Goal: Check status: Check status

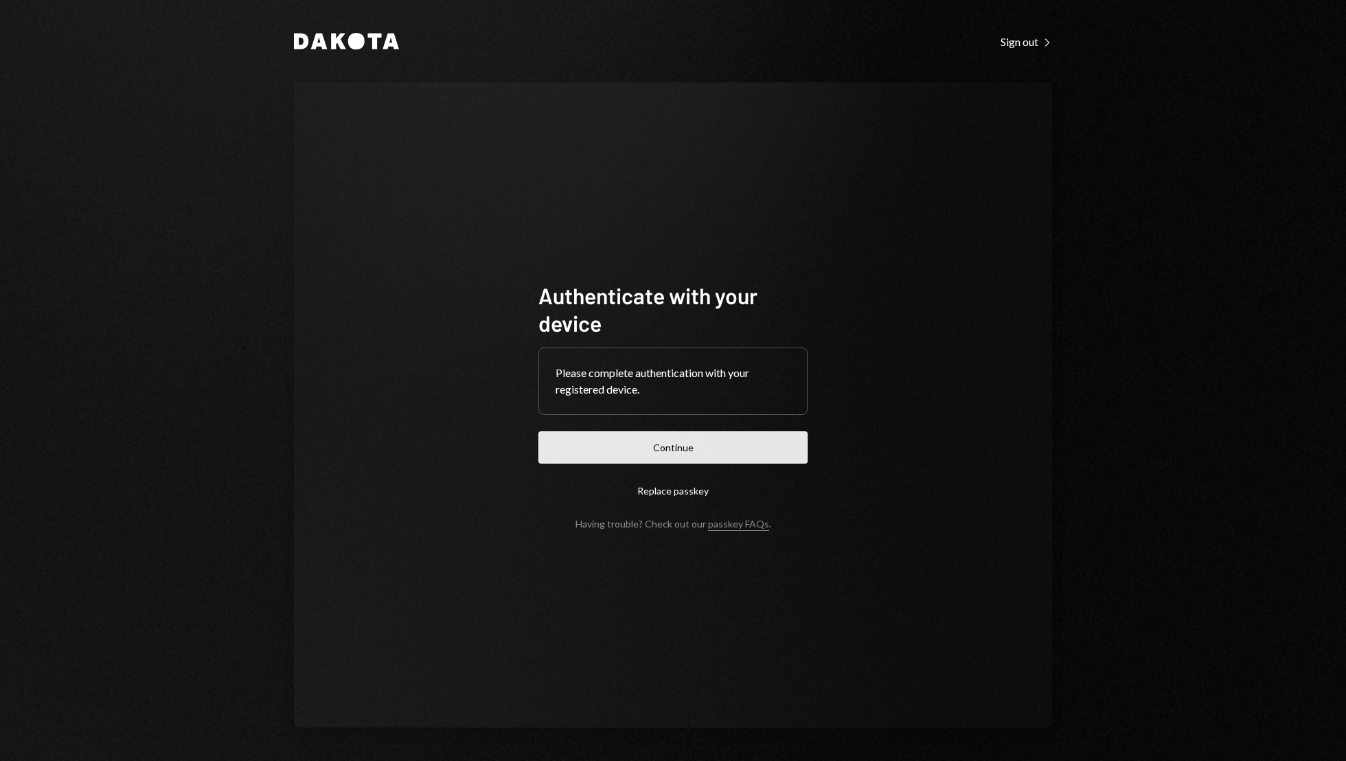
click at [706, 439] on button "Continue" at bounding box center [673, 447] width 269 height 32
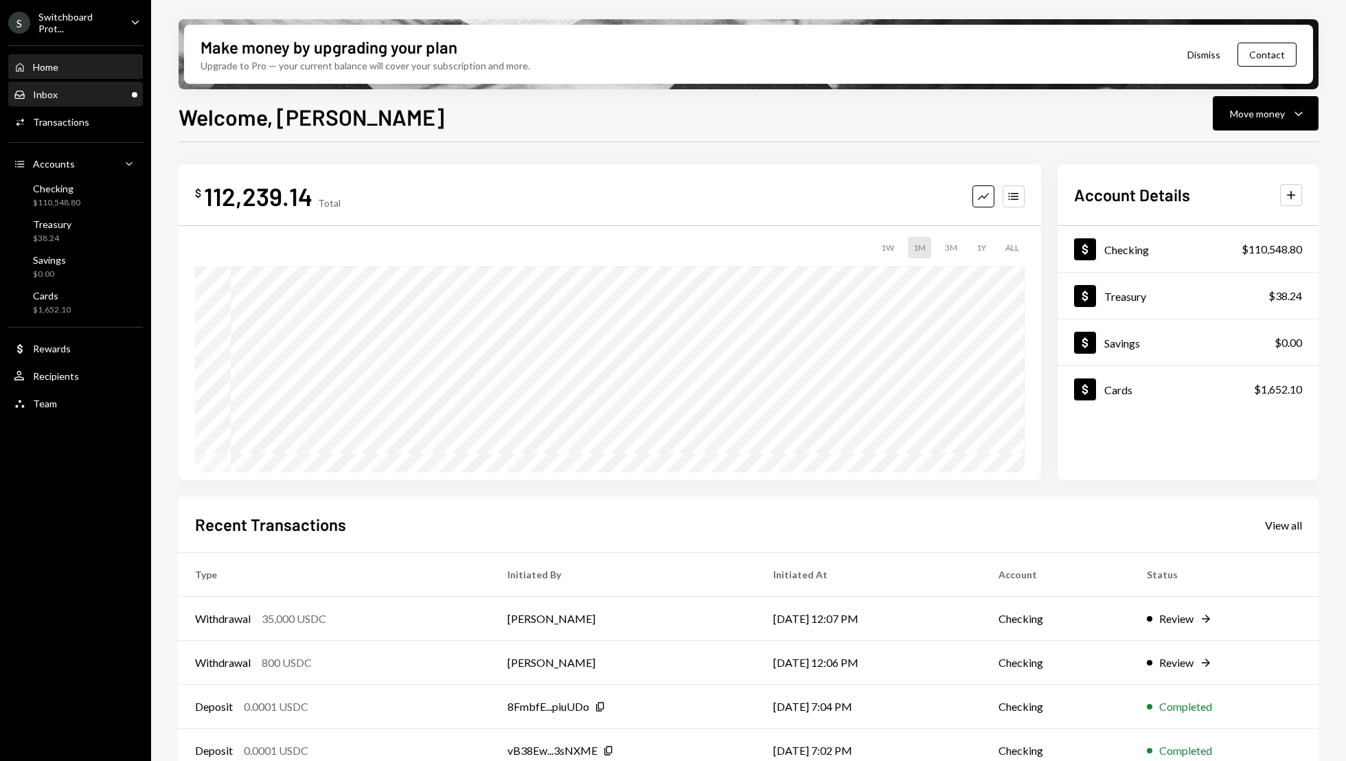
click at [69, 99] on div "Inbox Inbox" at bounding box center [76, 95] width 124 height 12
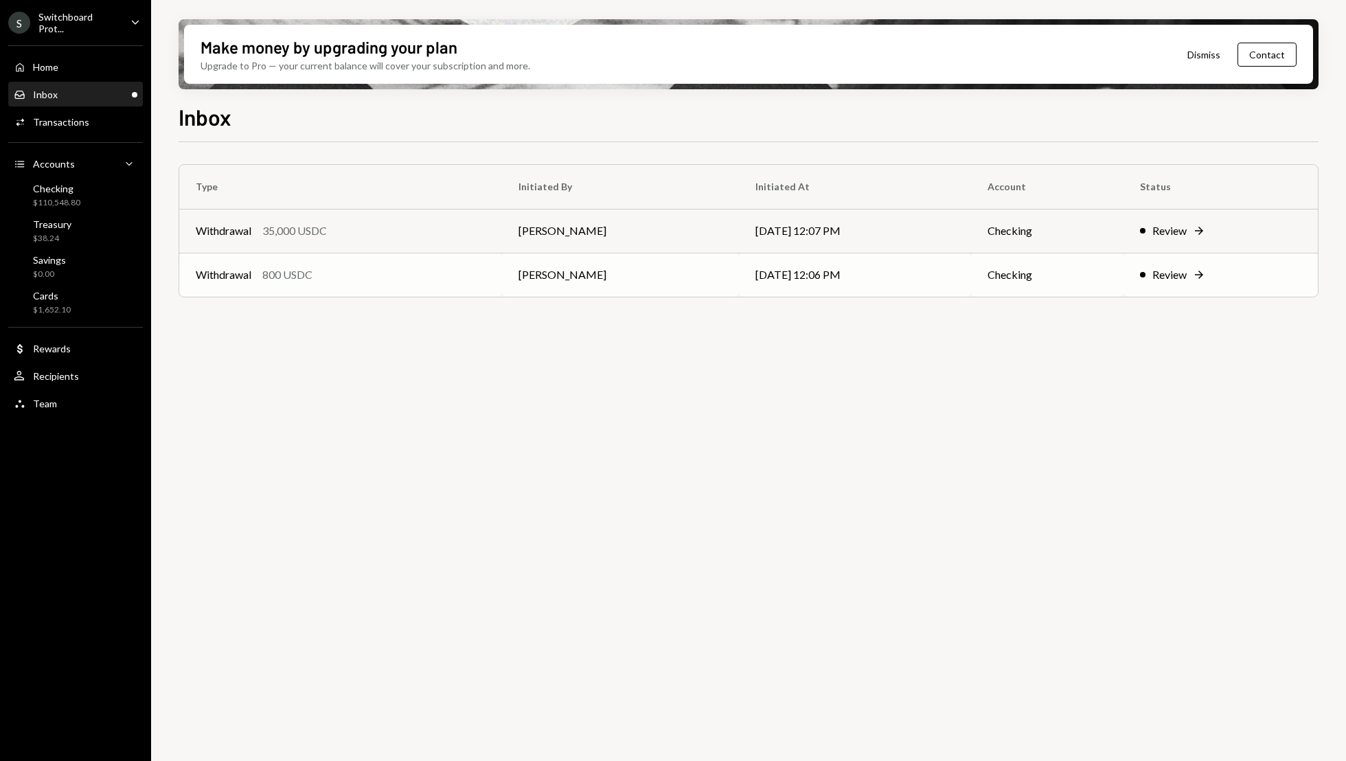
click at [925, 286] on td "[DATE] 12:06 PM" at bounding box center [855, 275] width 232 height 44
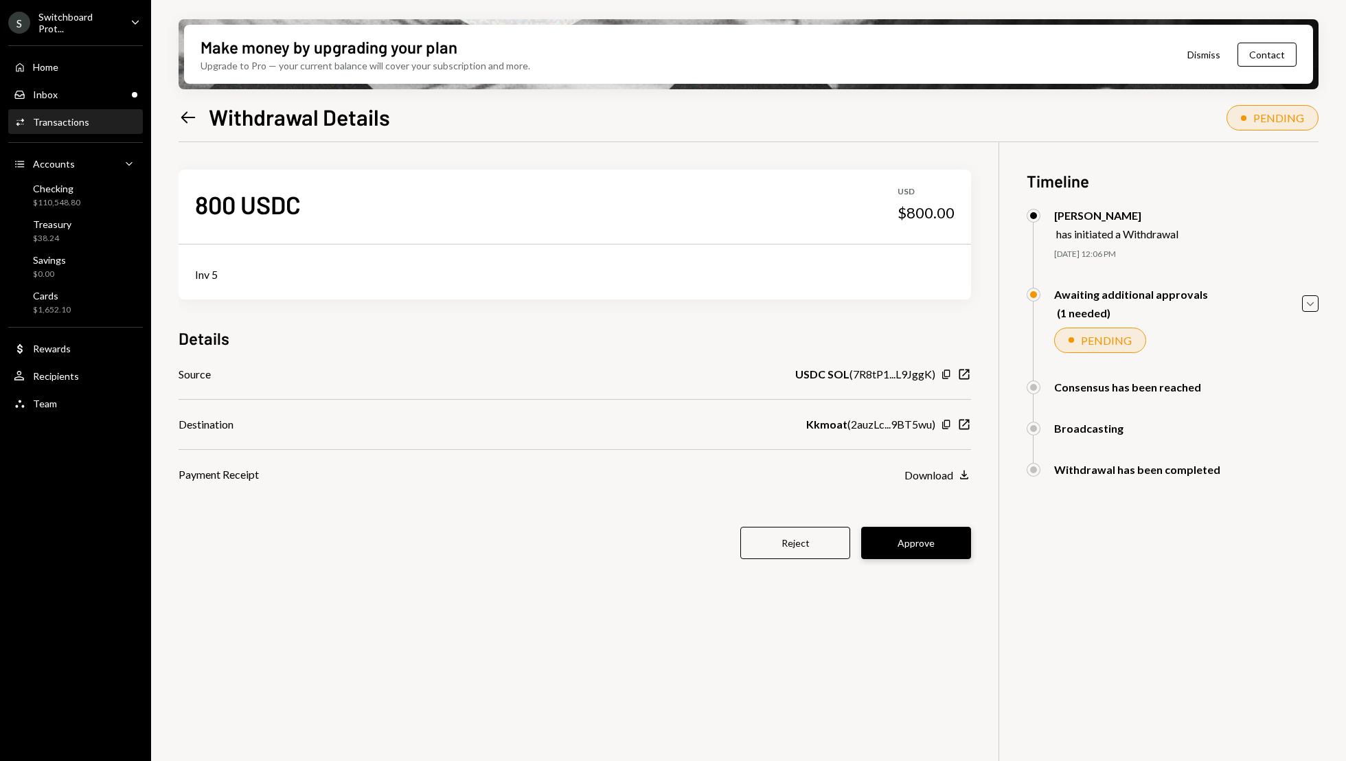
click at [899, 554] on button "Approve" at bounding box center [916, 543] width 110 height 32
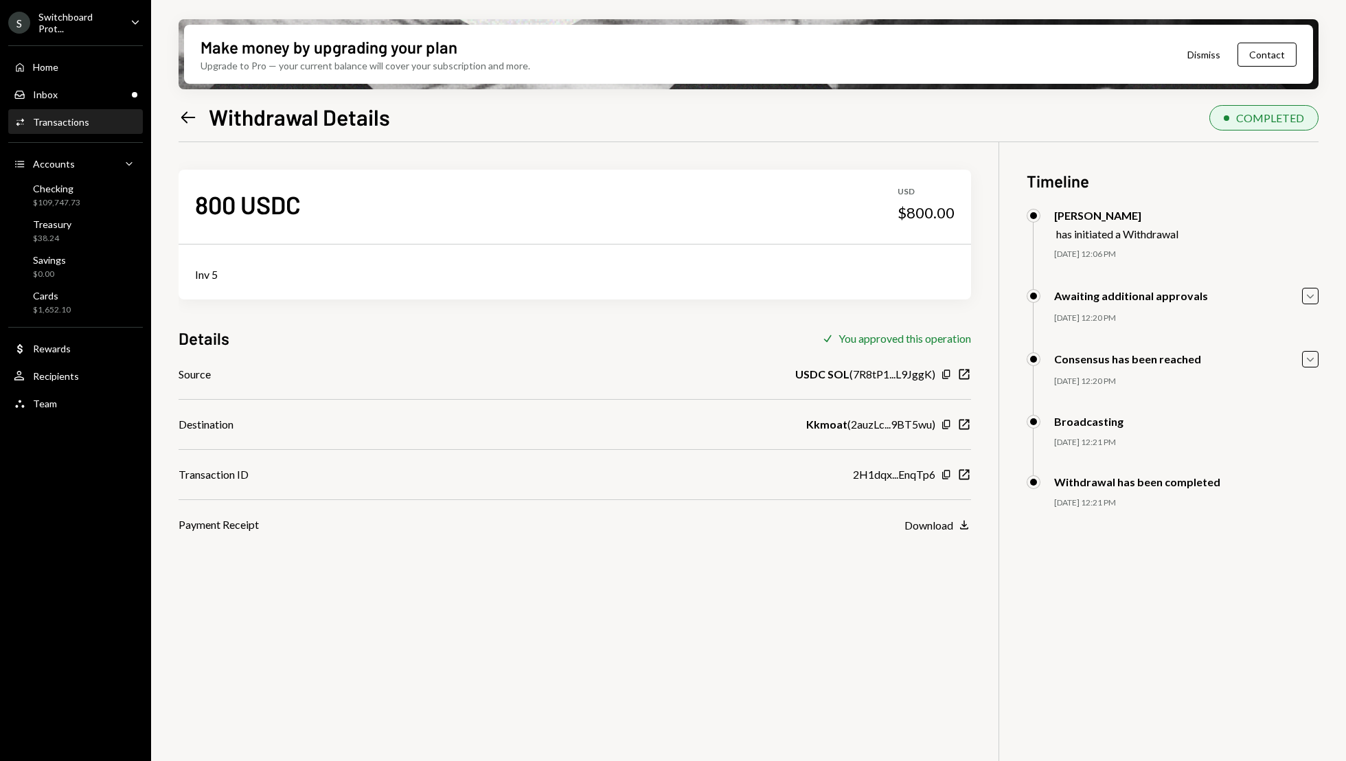
click at [179, 116] on icon "Left Arrow" at bounding box center [188, 117] width 19 height 19
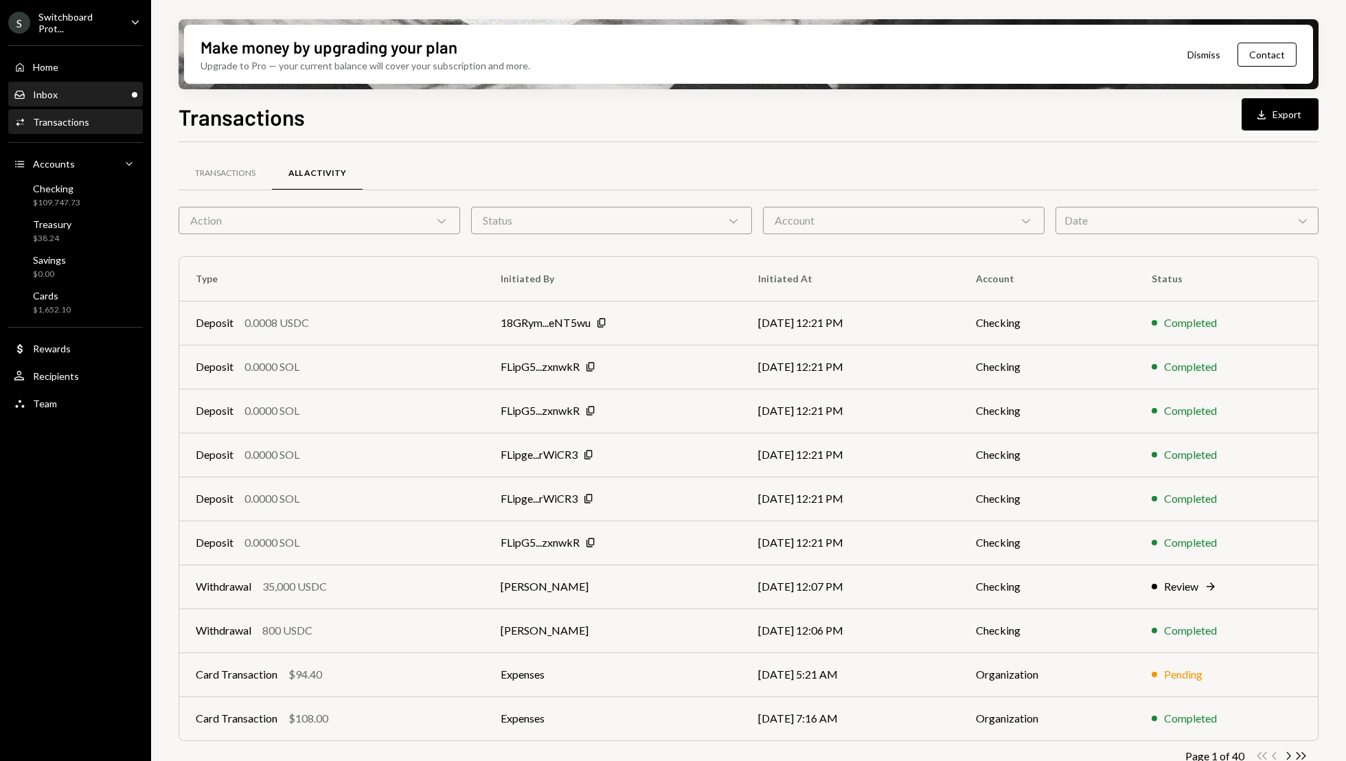
click at [132, 98] on div "Inbox Inbox" at bounding box center [76, 95] width 124 height 12
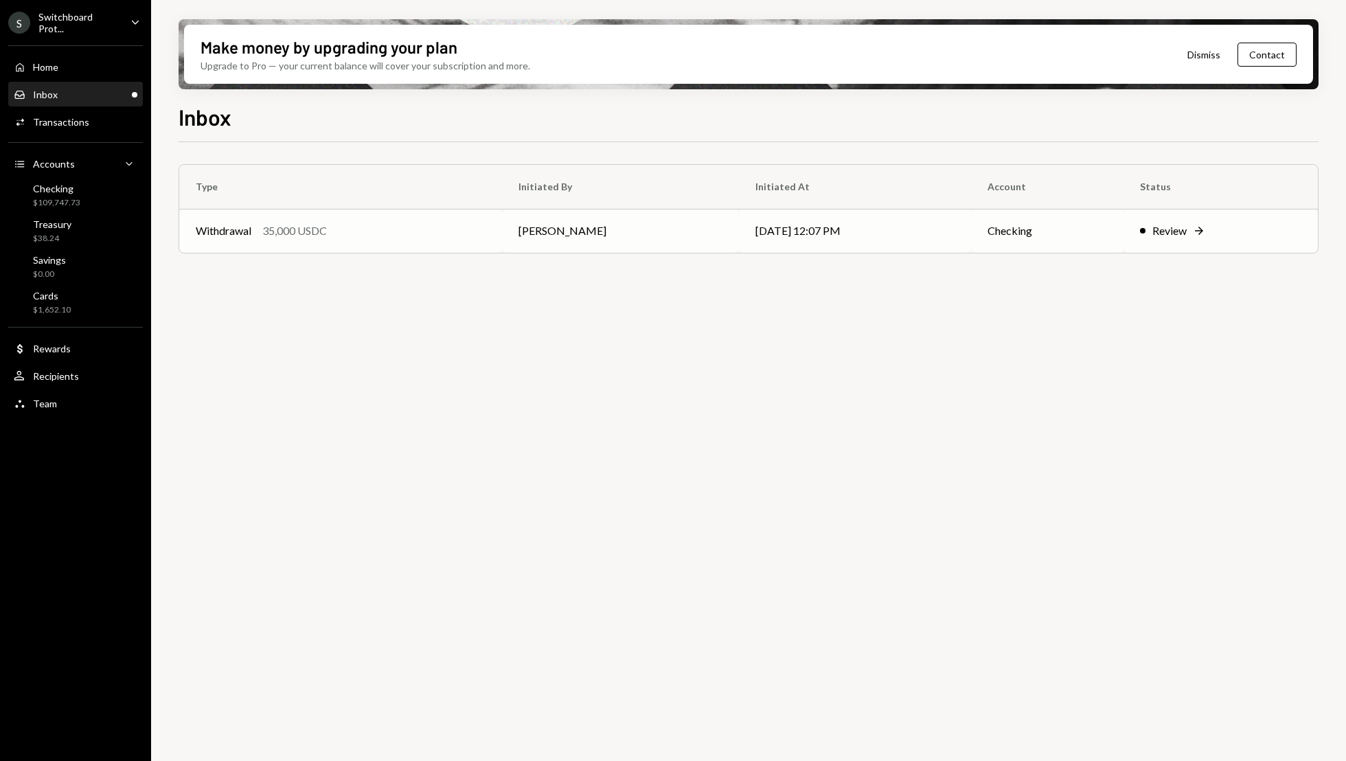
click at [959, 242] on td "[DATE] 12:07 PM" at bounding box center [855, 231] width 232 height 44
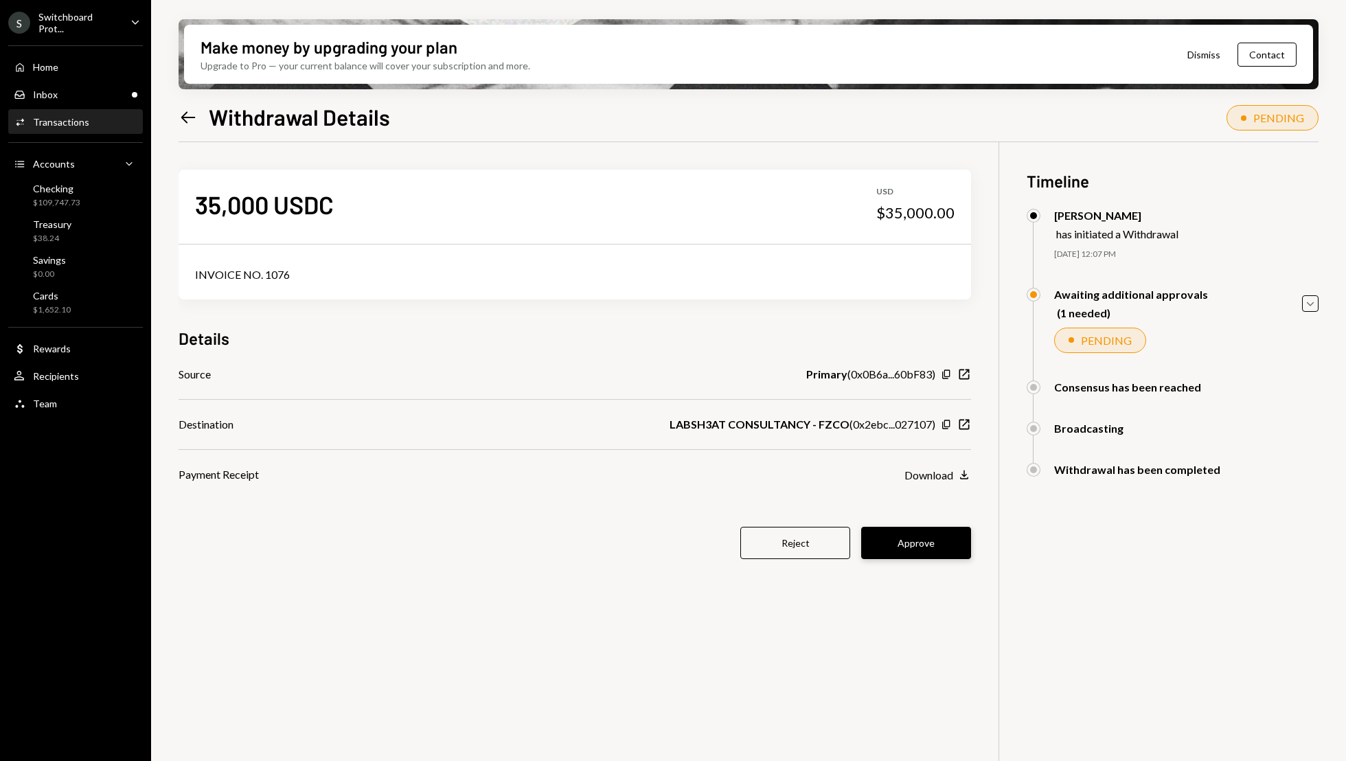
click at [917, 549] on button "Approve" at bounding box center [916, 543] width 110 height 32
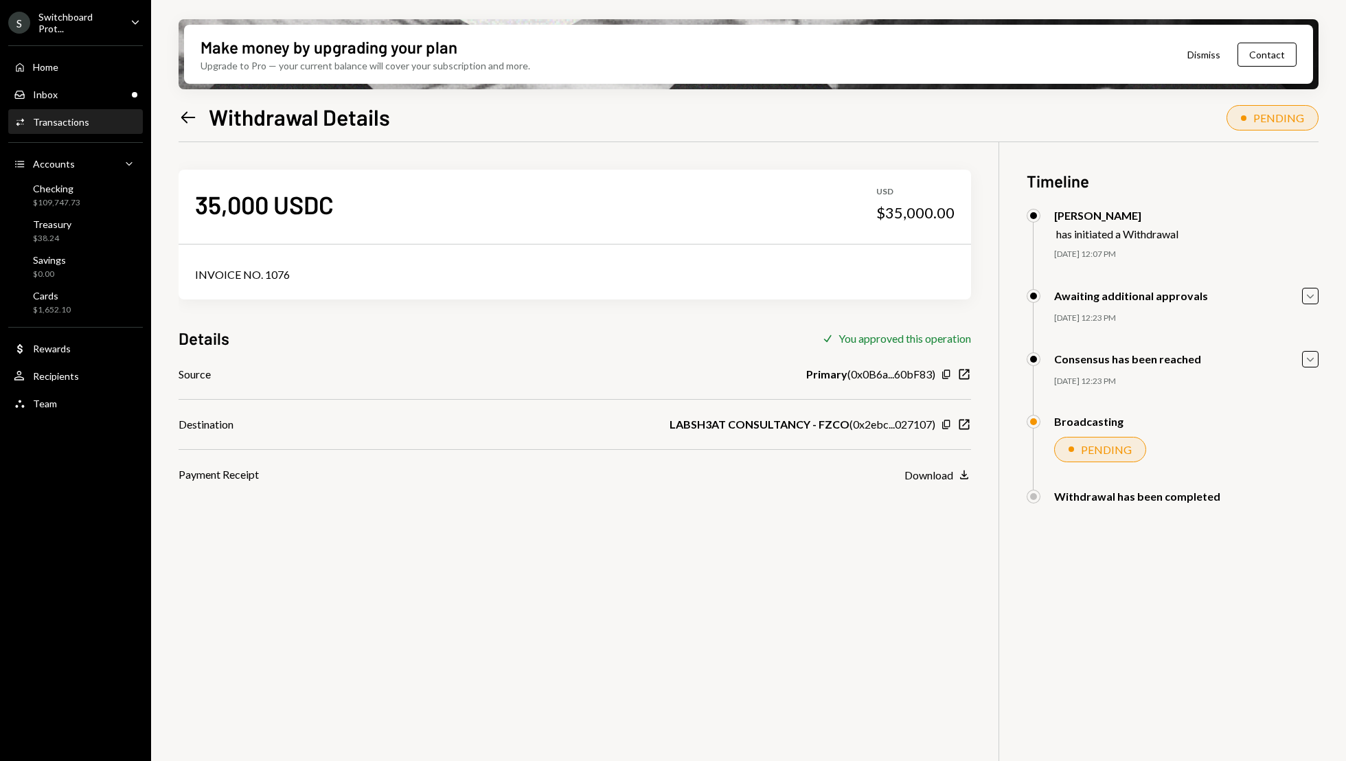
click at [189, 111] on icon "Left Arrow" at bounding box center [188, 117] width 19 height 19
